Goal: Find specific page/section: Find specific page/section

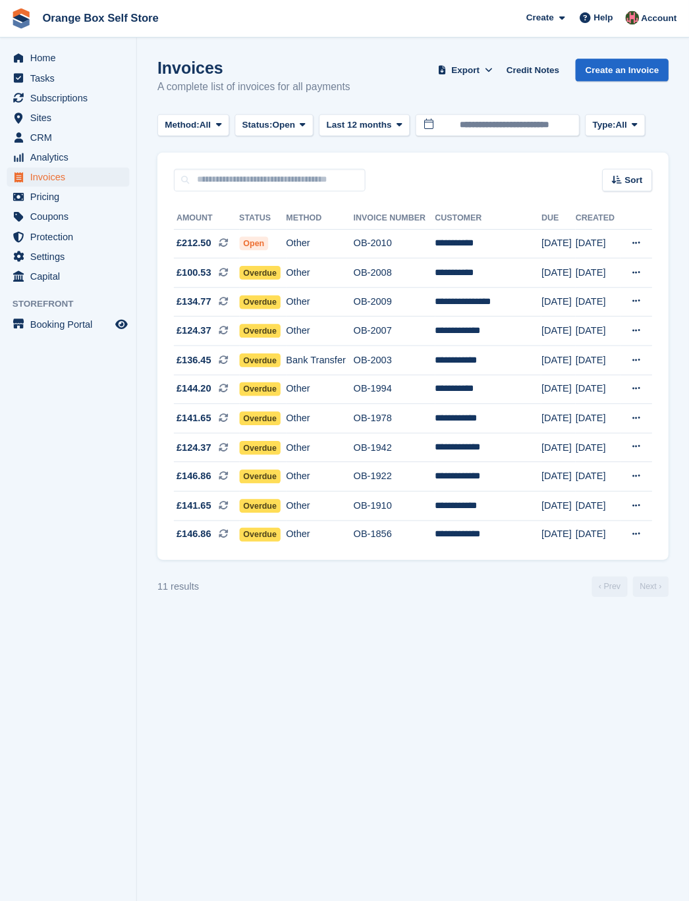
scroll to position [3, 0]
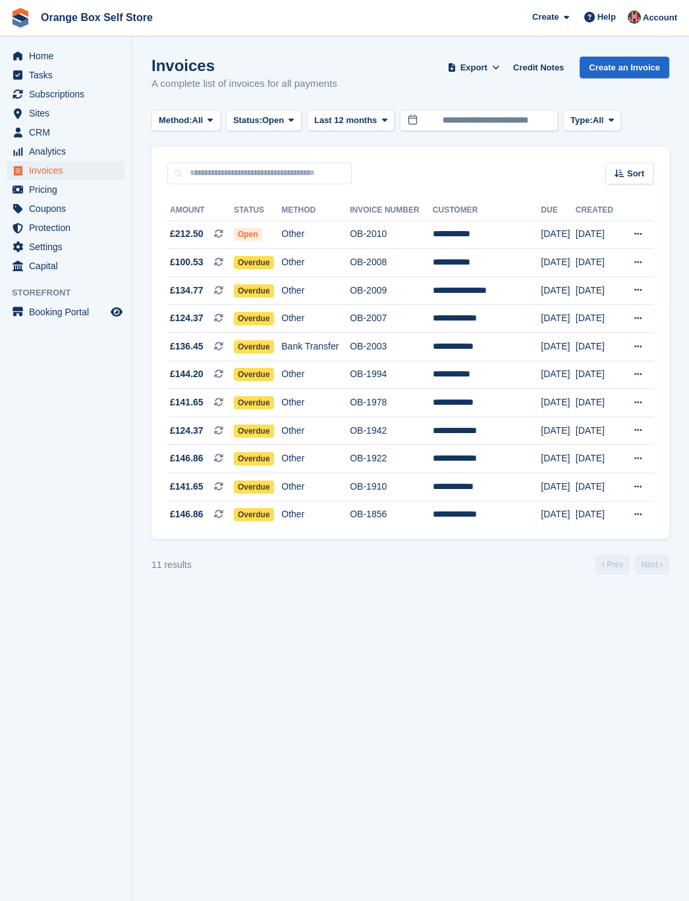
click at [66, 93] on span "Subscriptions" at bounding box center [68, 94] width 79 height 18
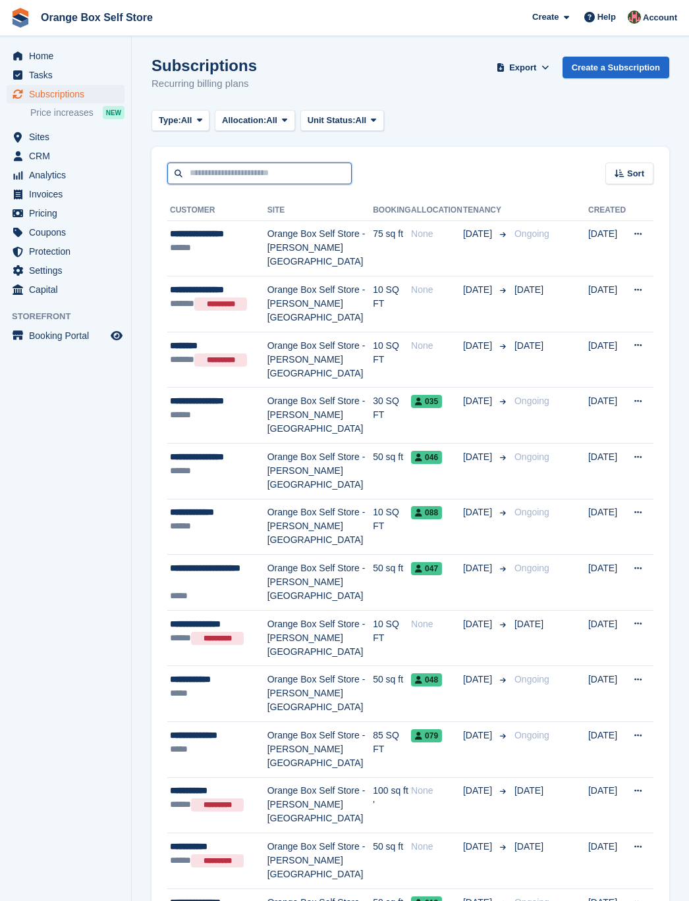
click at [240, 167] on input "text" at bounding box center [259, 174] width 184 height 22
type input "***"
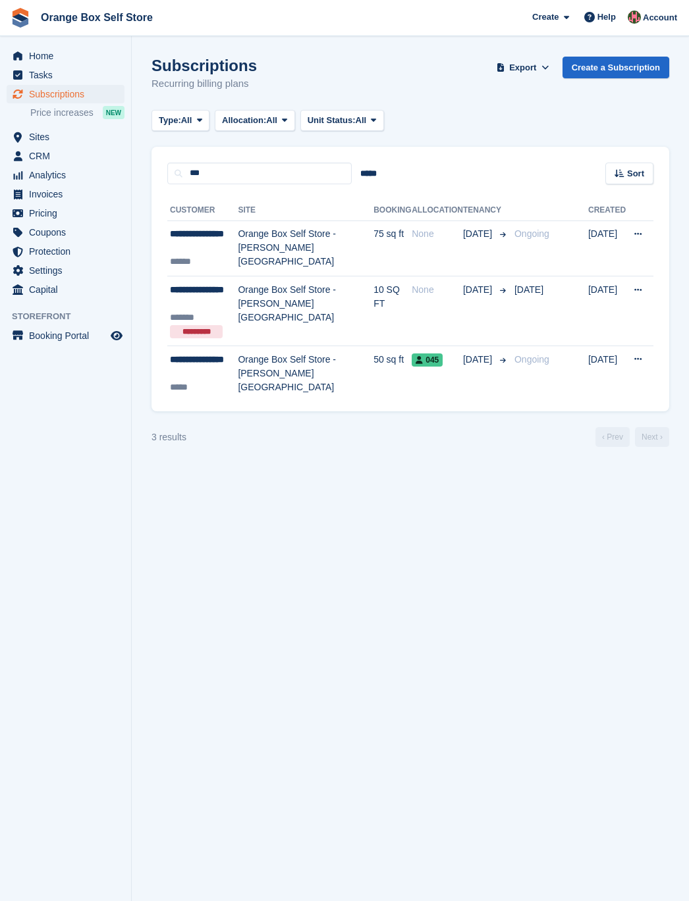
click at [41, 54] on span "Home" at bounding box center [68, 56] width 79 height 18
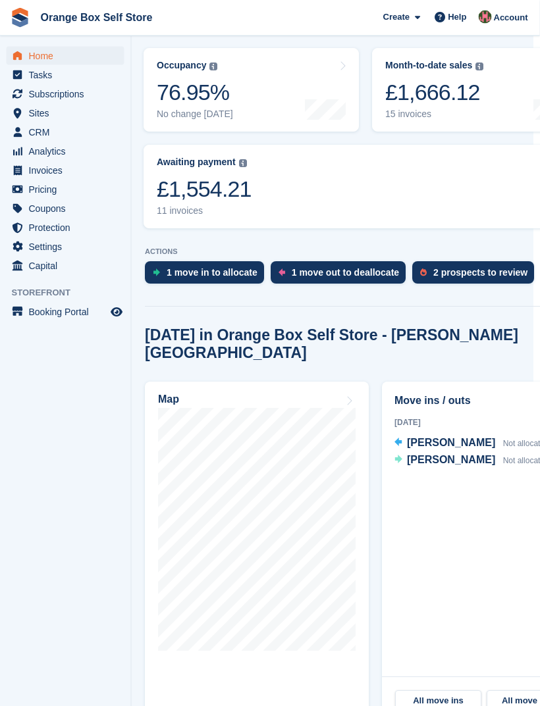
scroll to position [214, 7]
